Goal: Information Seeking & Learning: Learn about a topic

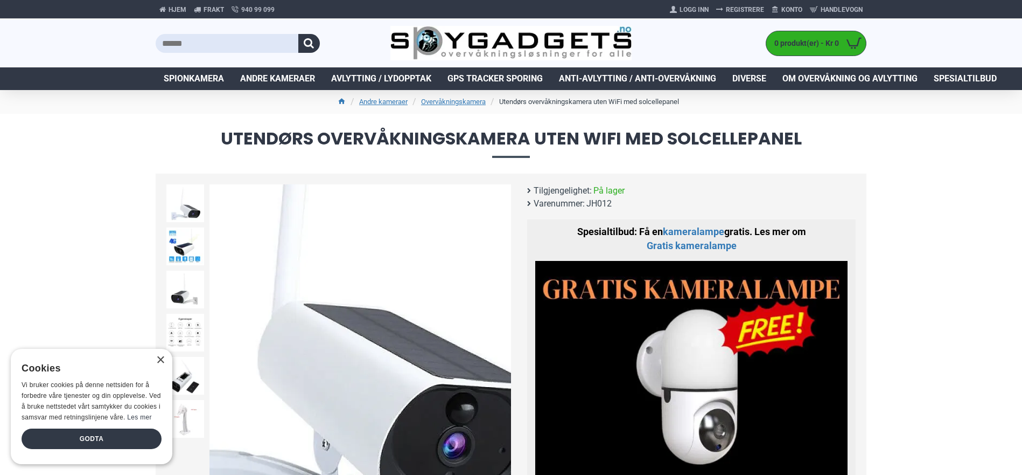
click at [392, 403] on img at bounding box center [361, 335] width 302 height 302
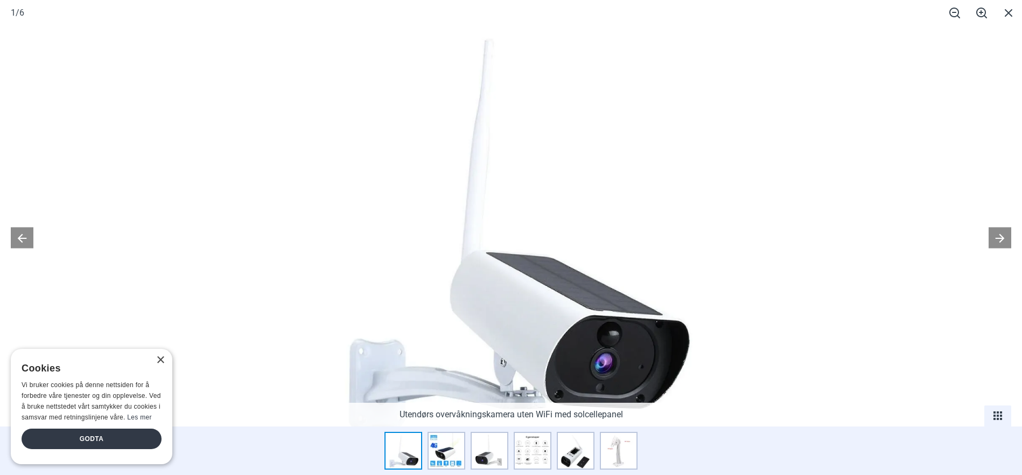
click at [243, 30] on div at bounding box center [511, 237] width 1022 height 475
click at [260, 33] on div at bounding box center [511, 237] width 1022 height 475
click at [122, 280] on div at bounding box center [511, 237] width 1022 height 475
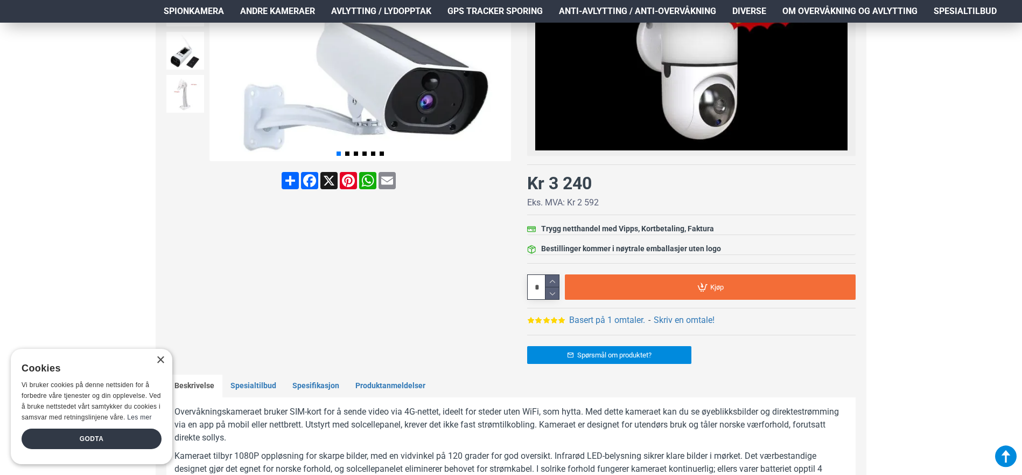
scroll to position [269, 0]
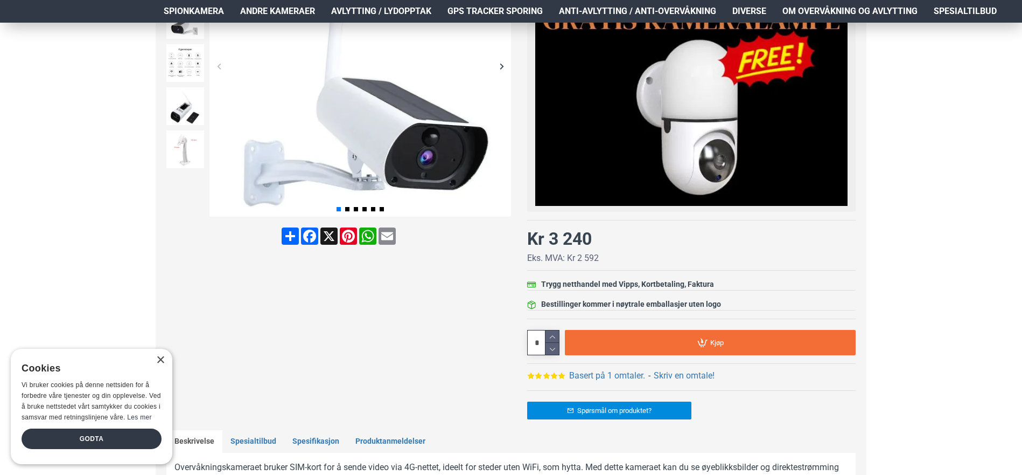
click at [736, 401] on div "Spørsmål om produktet?" at bounding box center [691, 410] width 329 height 40
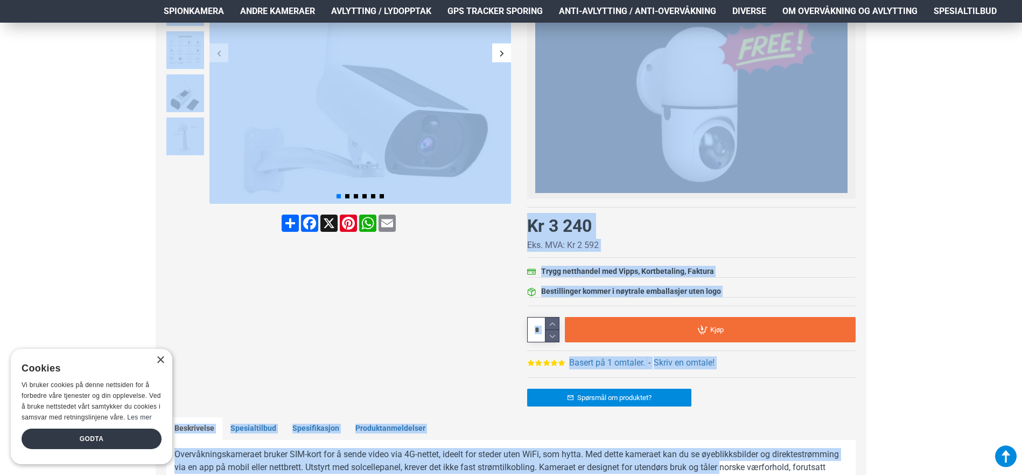
scroll to position [312, 0]
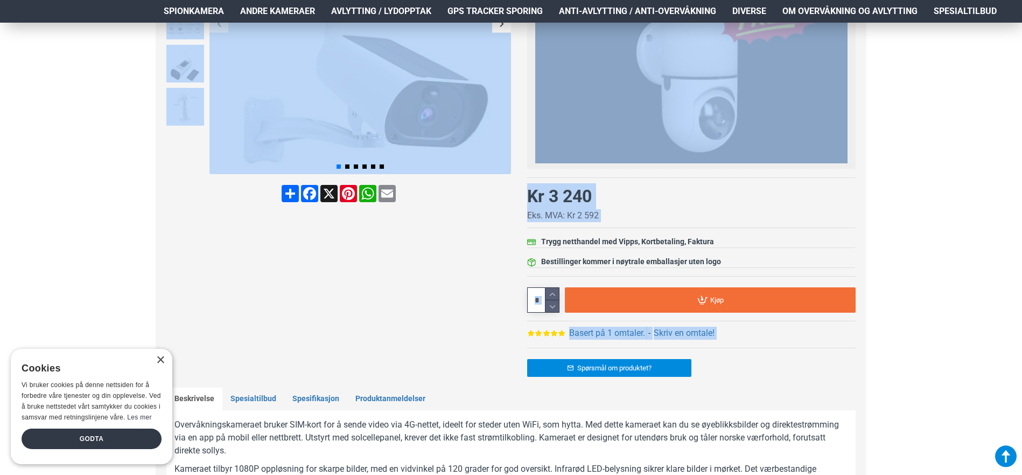
drag, startPoint x: 179, startPoint y: 127, endPoint x: 738, endPoint y: 275, distance: 578.5
copy div "Utendørs overvåkningskamera uten WiFi med solcellepanel Share Facebook X Pinter…"
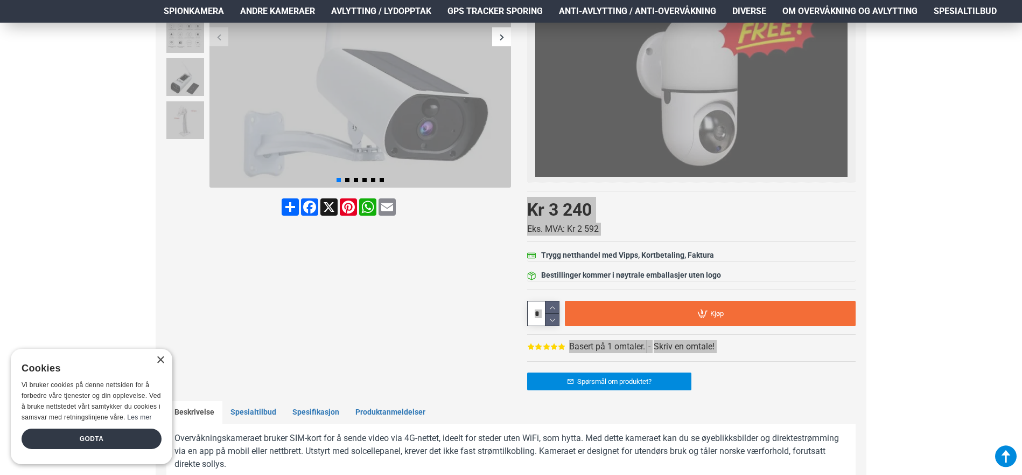
scroll to position [323, 0]
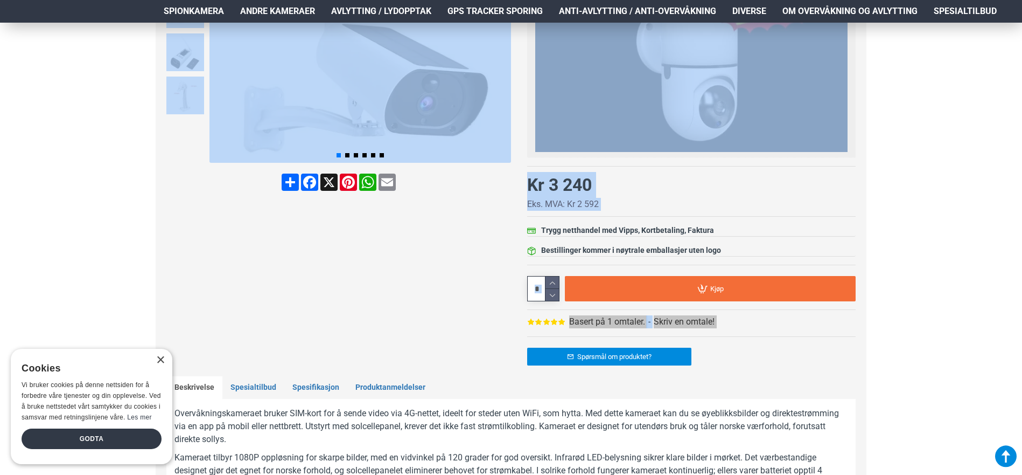
click at [434, 332] on div at bounding box center [338, 118] width 345 height 515
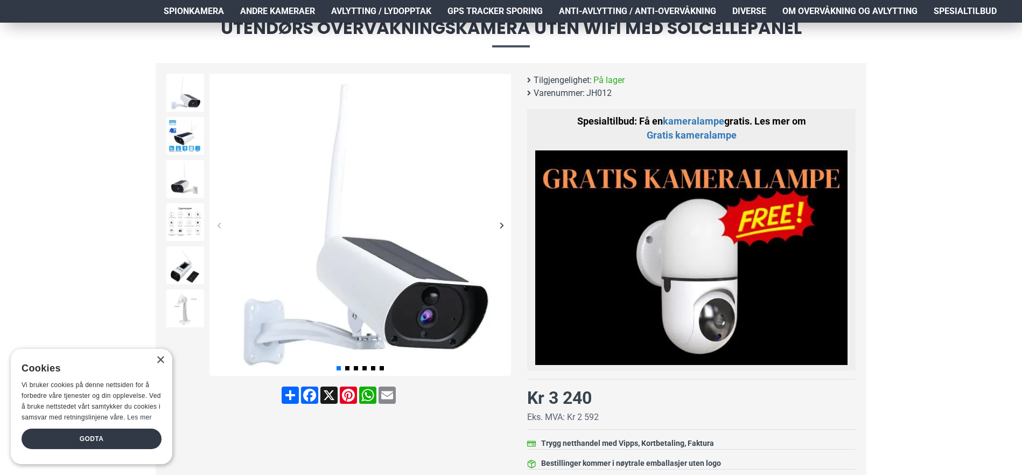
scroll to position [108, 0]
